Goal: Check status: Check status

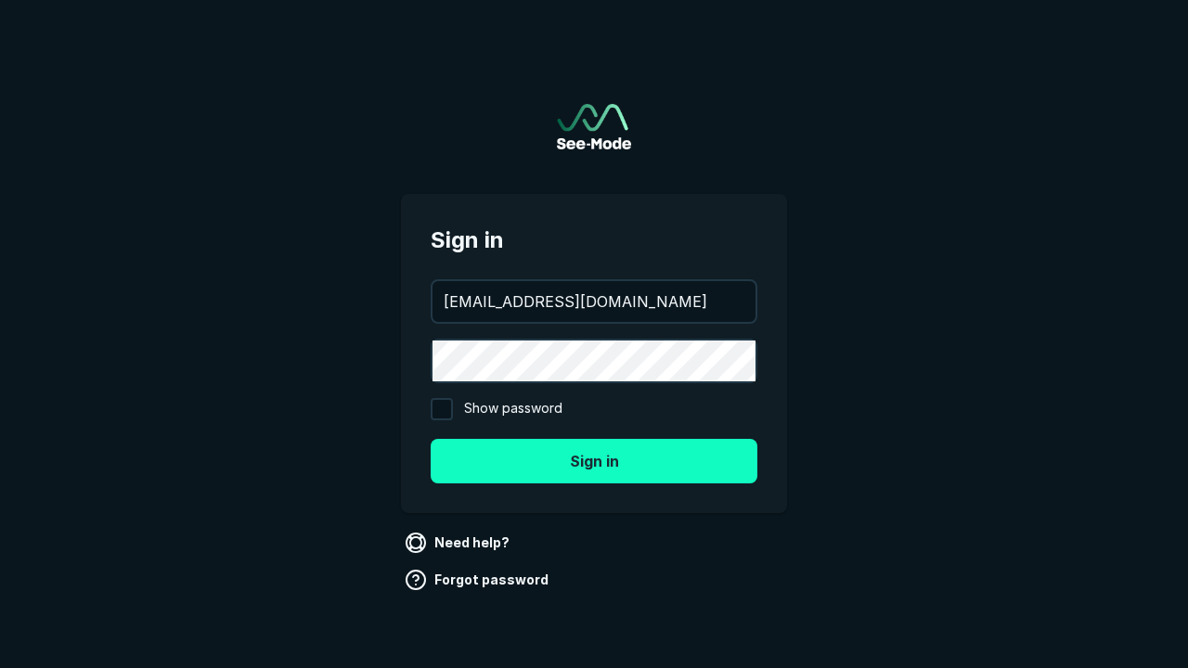
click at [594, 460] on button "Sign in" at bounding box center [594, 461] width 327 height 45
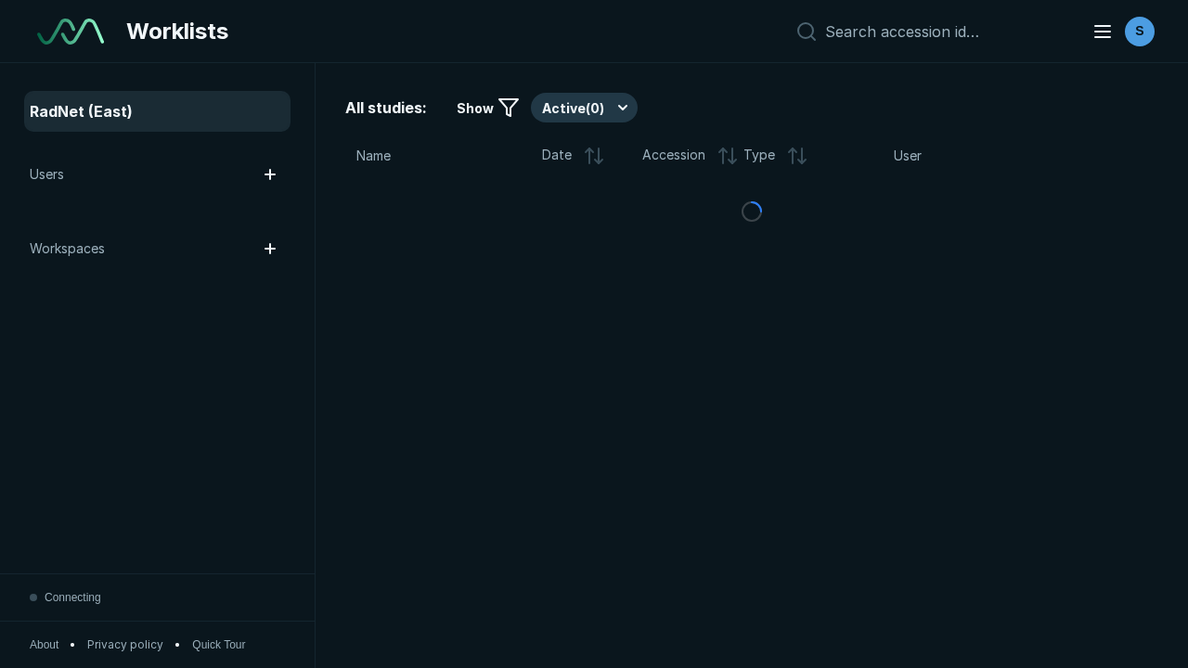
scroll to position [5067, 7729]
